Goal: Information Seeking & Learning: Learn about a topic

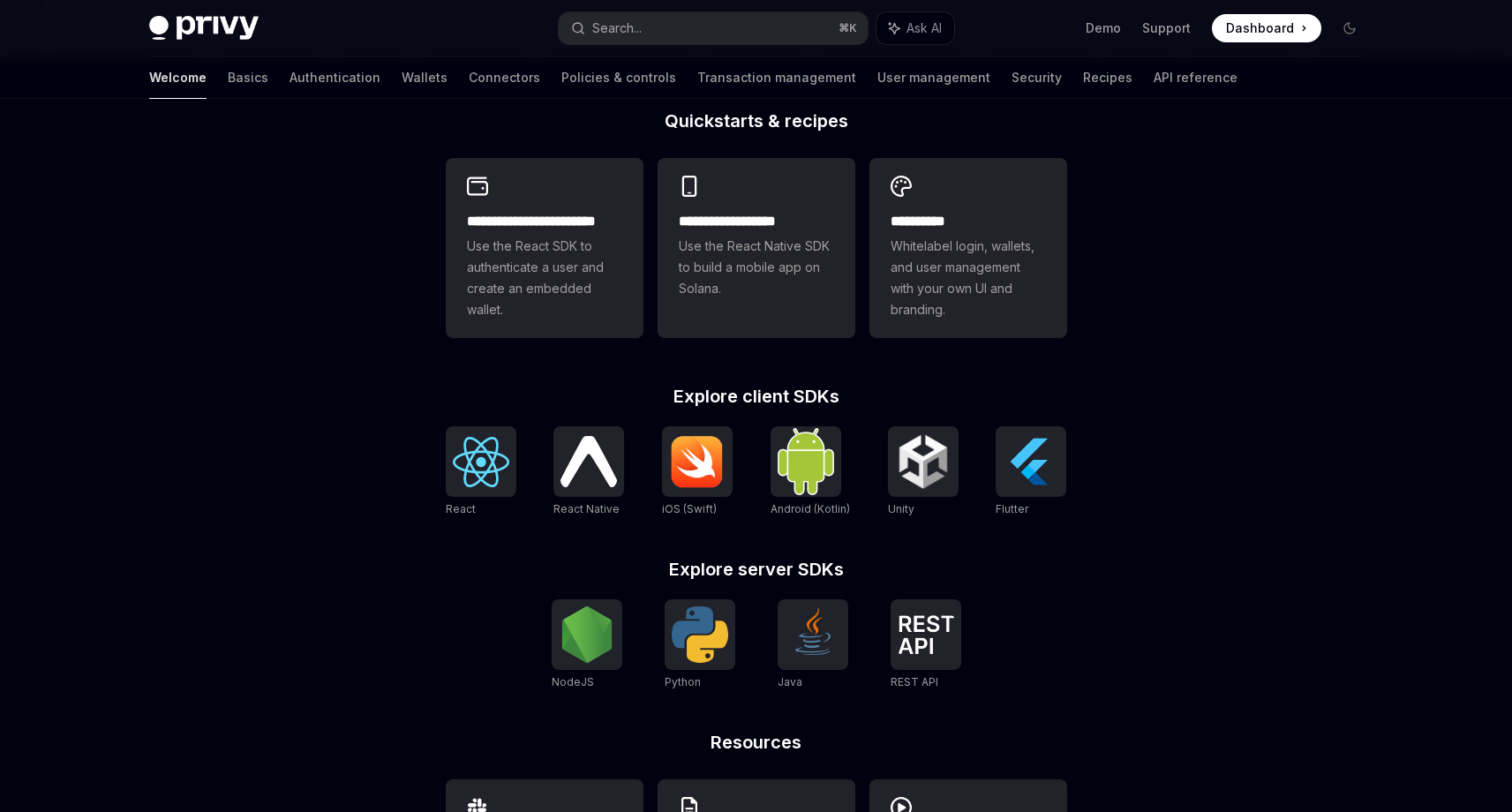
scroll to position [430, 0]
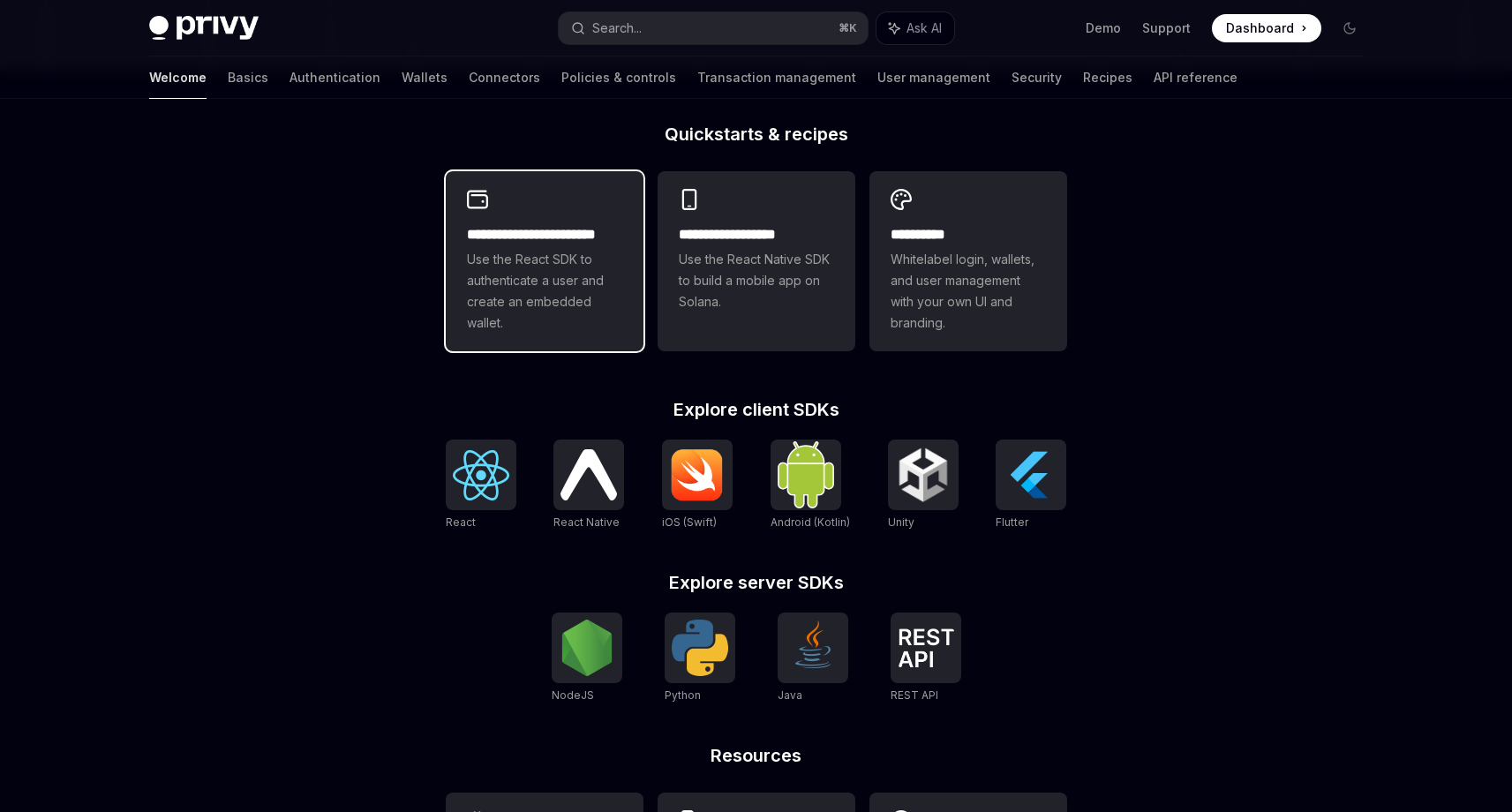
click at [554, 265] on span "Use the React SDK to authenticate a user and create an embedded wallet." at bounding box center [544, 291] width 155 height 84
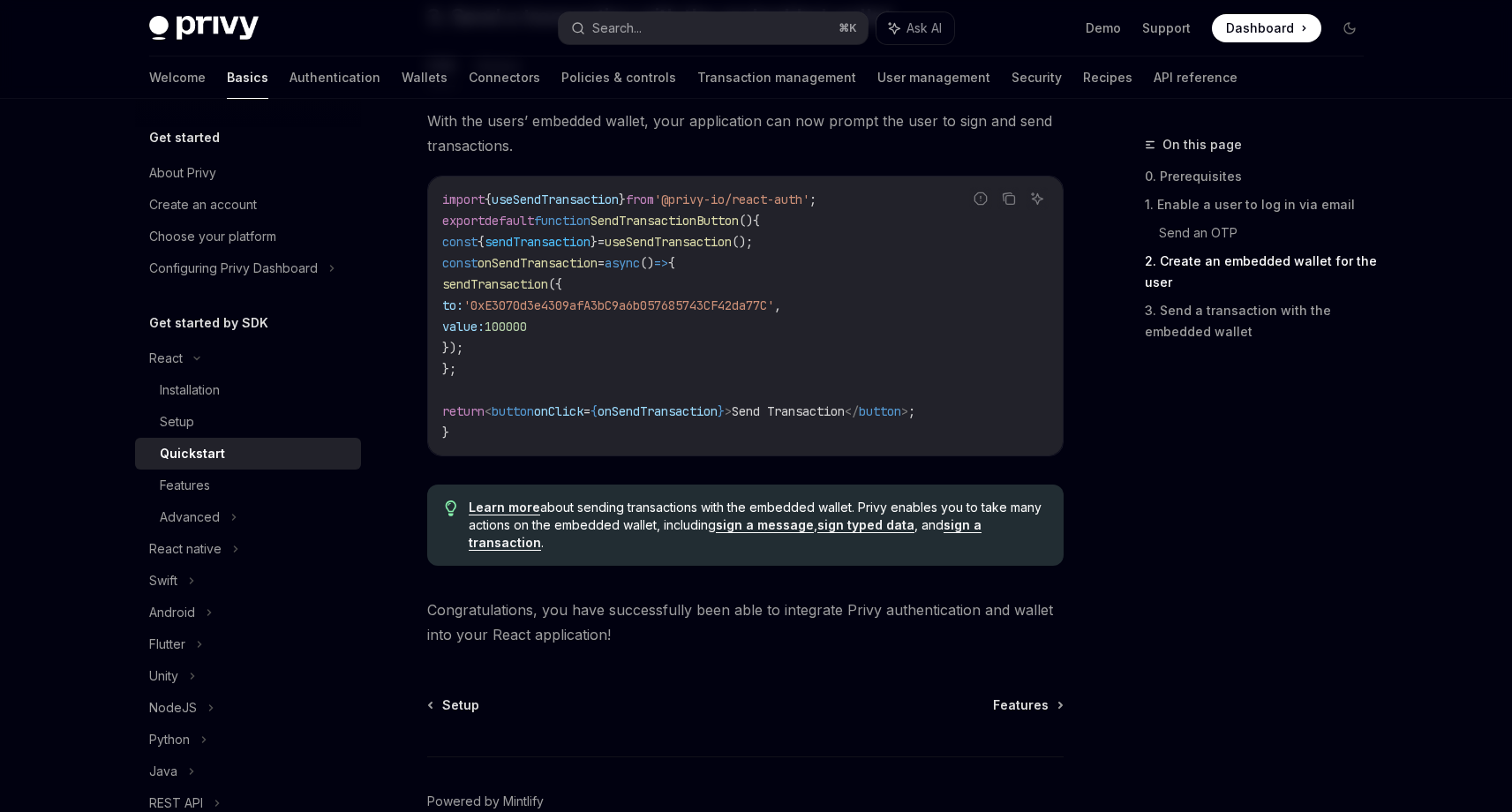
scroll to position [1748, 0]
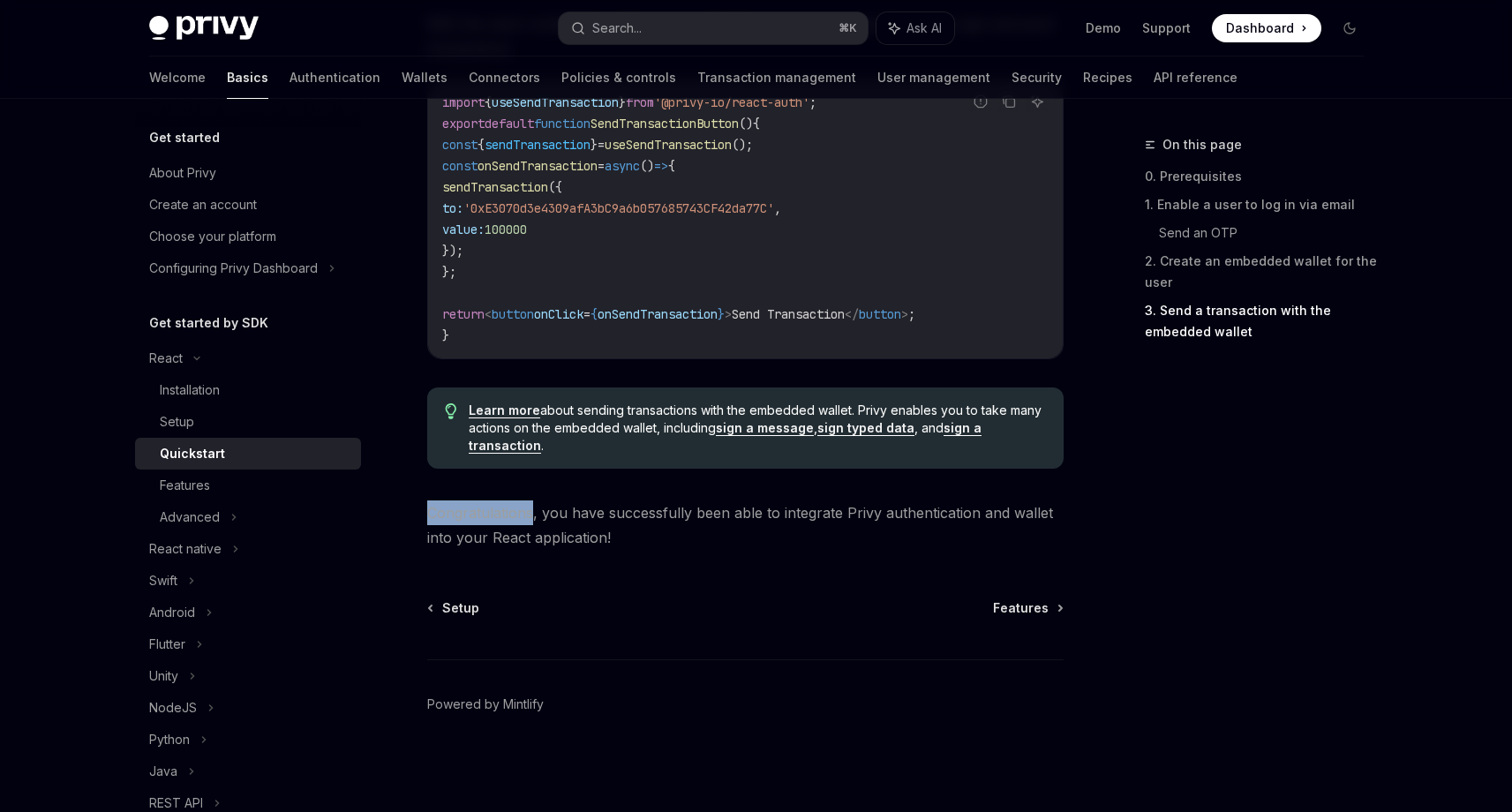
click at [1116, 691] on div "On this page 0. Prerequisites 1. Enable a user to log in via email Send an OTP …" at bounding box center [1243, 473] width 268 height 678
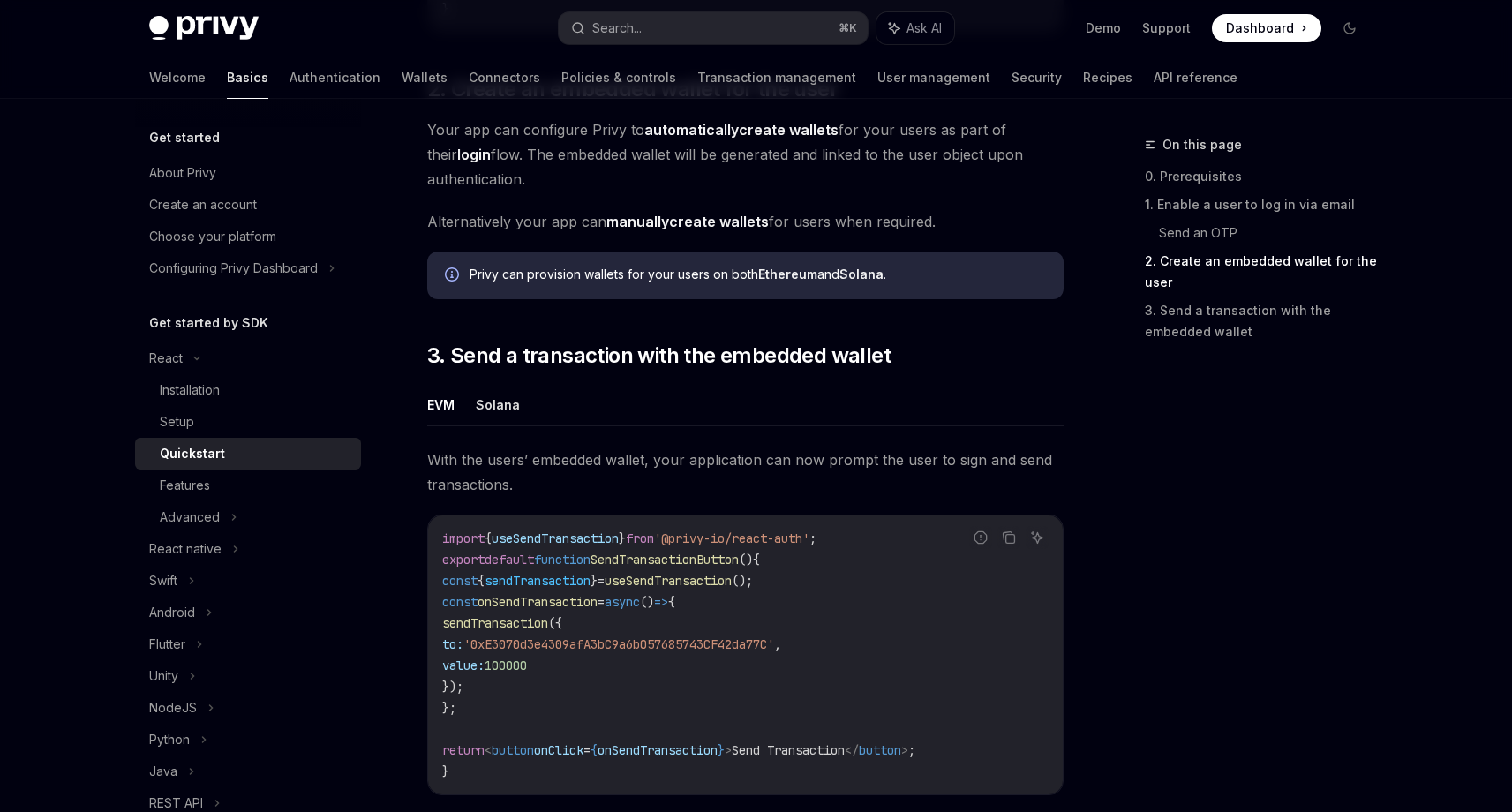
scroll to position [1326, 0]
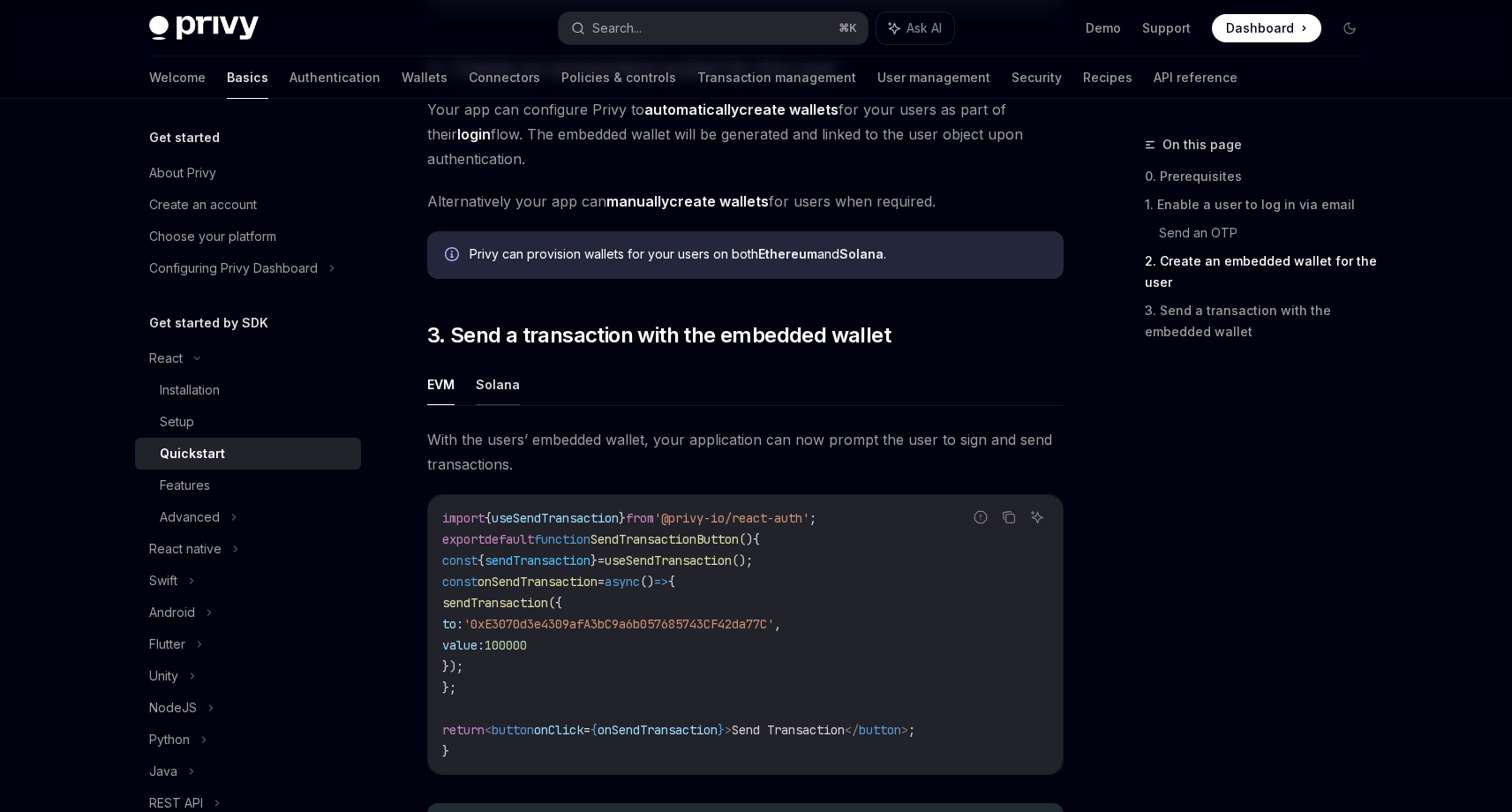
click at [481, 389] on button "Solana" at bounding box center [497, 384] width 44 height 41
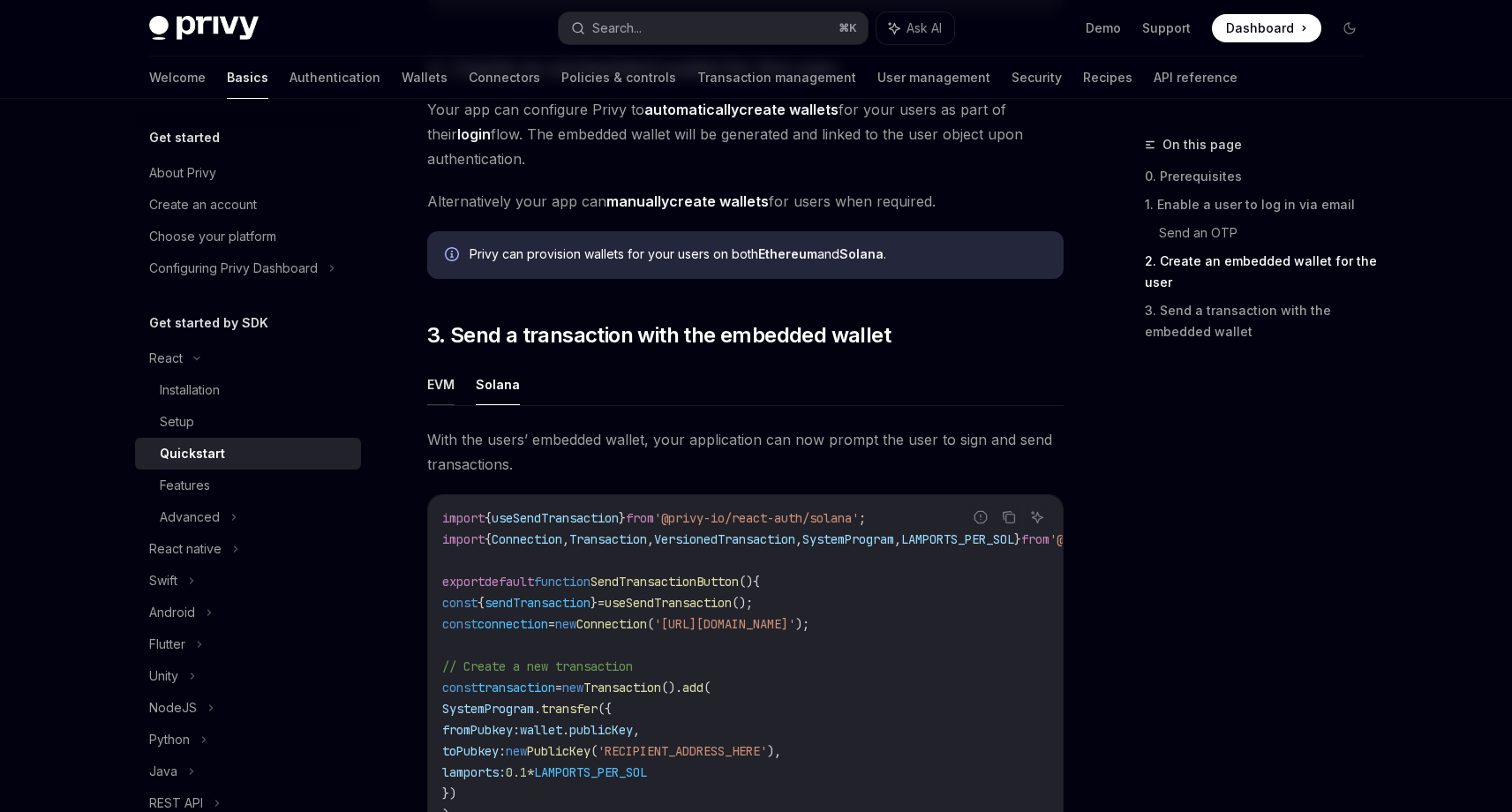
click at [434, 384] on button "EVM" at bounding box center [441, 384] width 28 height 41
type textarea "*"
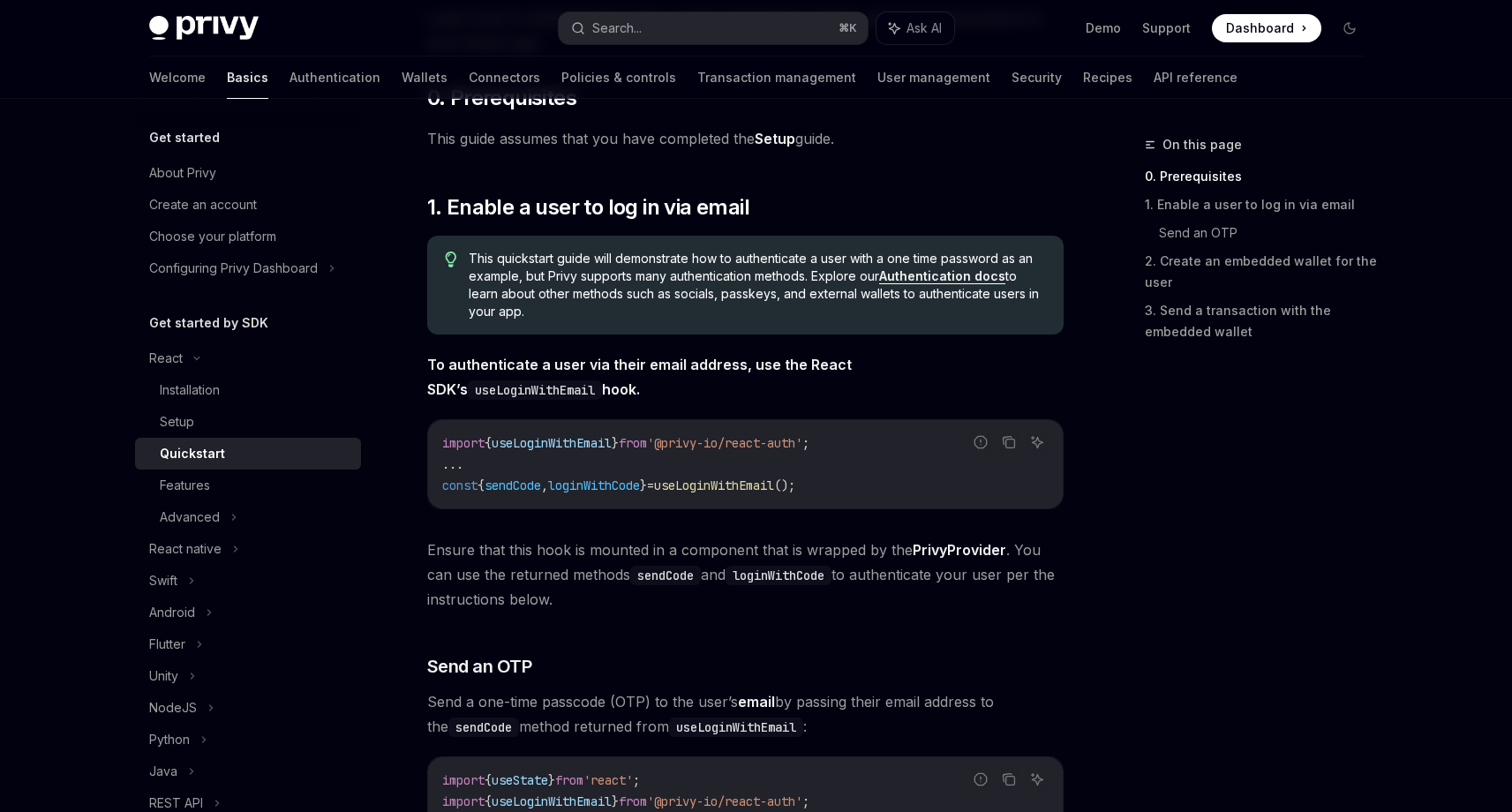
scroll to position [265, 0]
